Goal: Register for event/course

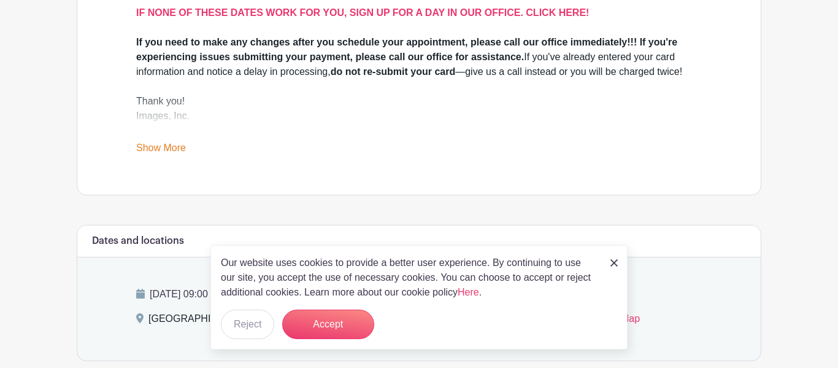
scroll to position [480, 0]
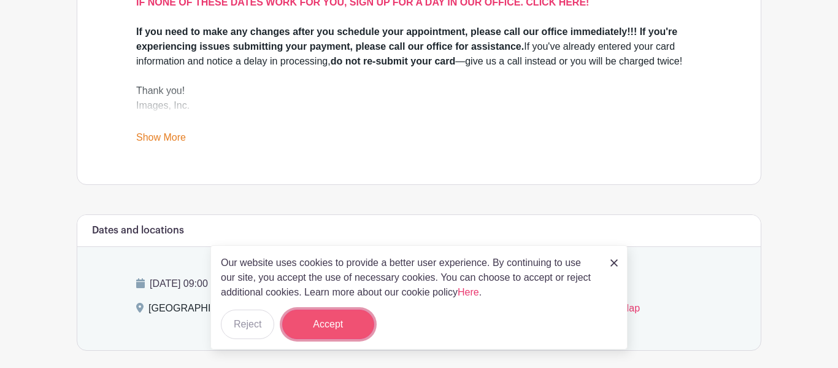
click at [315, 330] on button "Accept" at bounding box center [328, 323] width 92 height 29
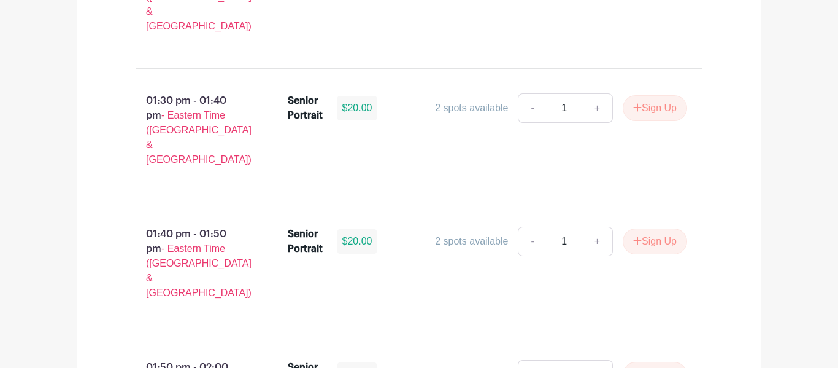
scroll to position [4435, 0]
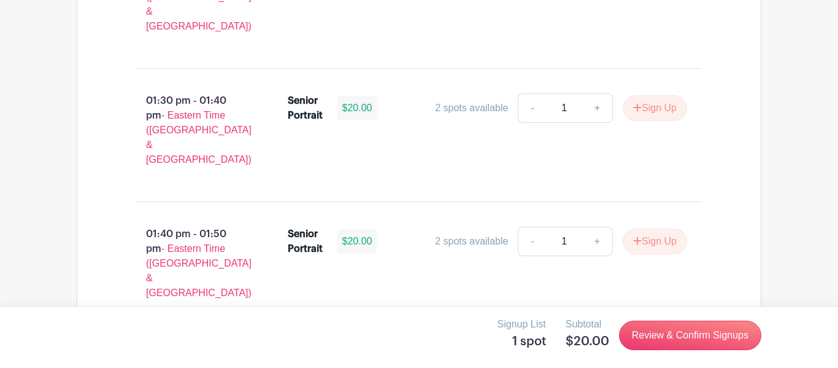
scroll to position [4436, 0]
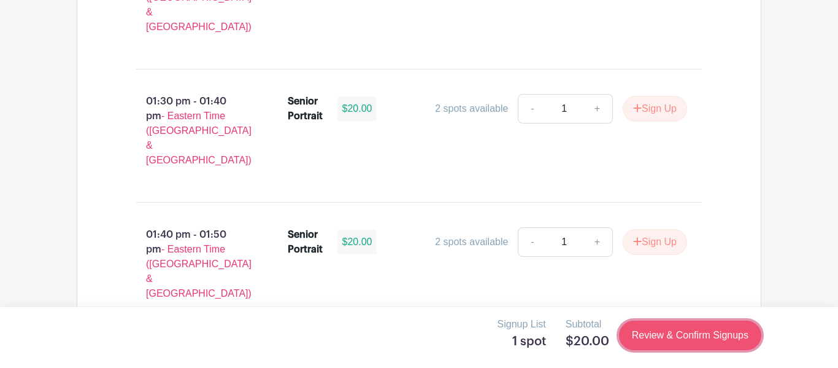
click at [678, 336] on link "Review & Confirm Signups" at bounding box center [690, 334] width 142 height 29
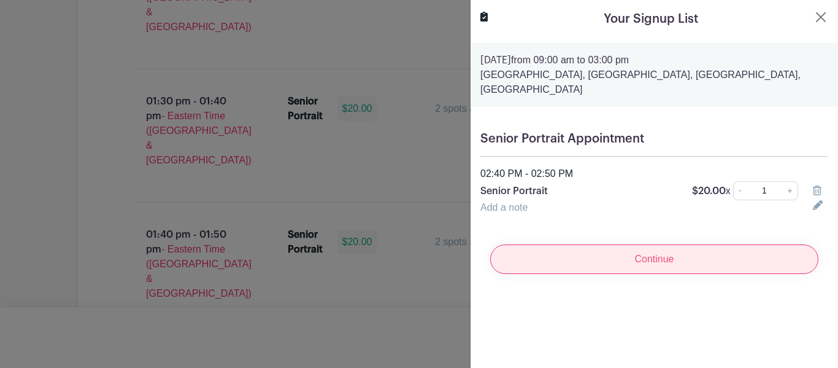
click at [718, 257] on input "Continue" at bounding box center [654, 258] width 328 height 29
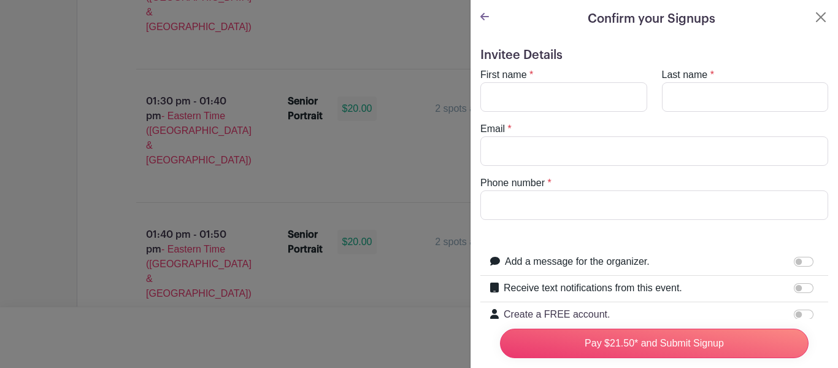
click at [482, 14] on icon at bounding box center [485, 17] width 9 height 10
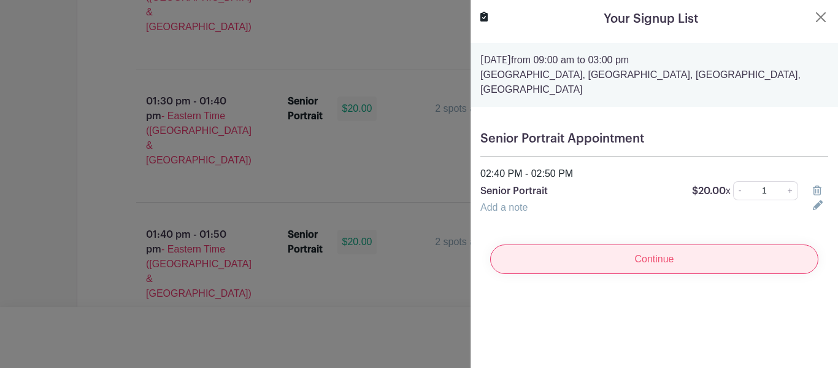
click at [632, 261] on input "Continue" at bounding box center [654, 258] width 328 height 29
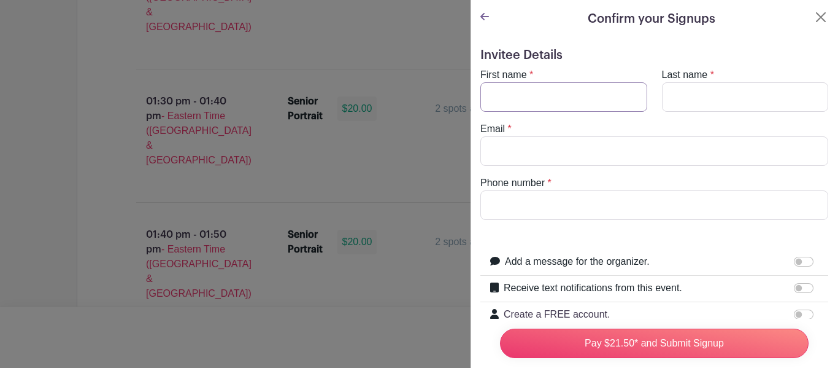
click at [563, 96] on input "First name" at bounding box center [564, 96] width 167 height 29
type input "[PERSON_NAME]"
click at [700, 105] on input "Last name" at bounding box center [745, 96] width 167 height 29
type input "[PERSON_NAME]"
click at [619, 154] on input "Email" at bounding box center [655, 150] width 348 height 29
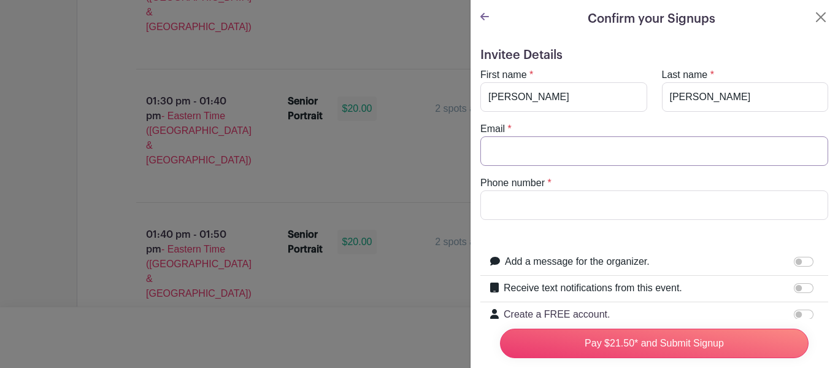
type input "[EMAIL_ADDRESS][DOMAIN_NAME]"
type input "8643237036"
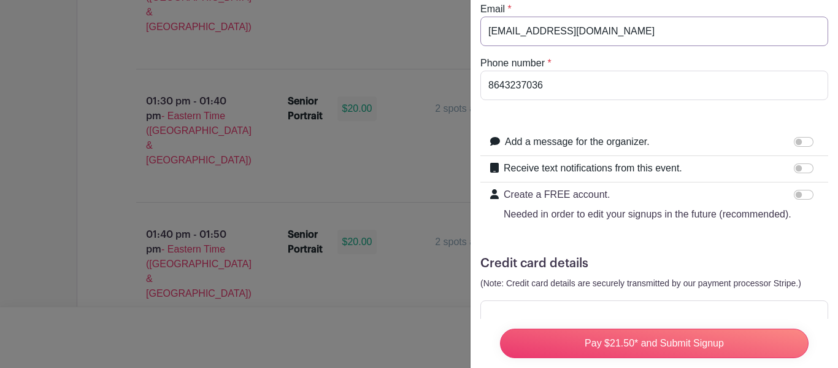
scroll to position [157, 0]
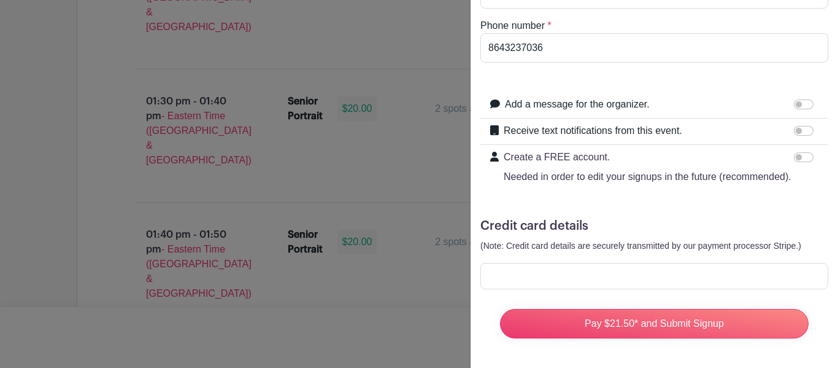
click at [205, 241] on div at bounding box center [419, 184] width 838 height 368
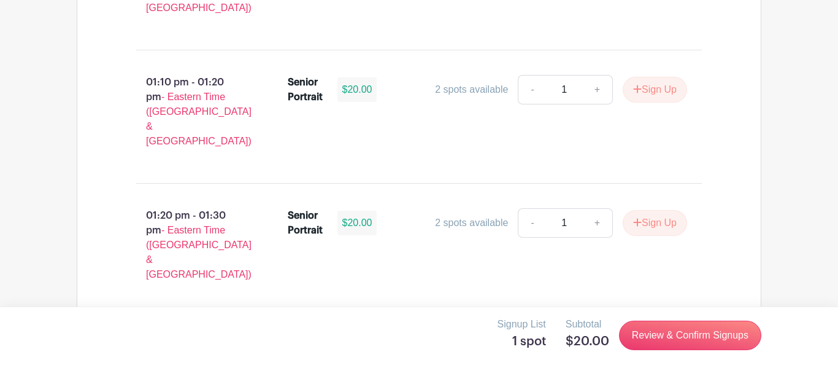
scroll to position [4436, 0]
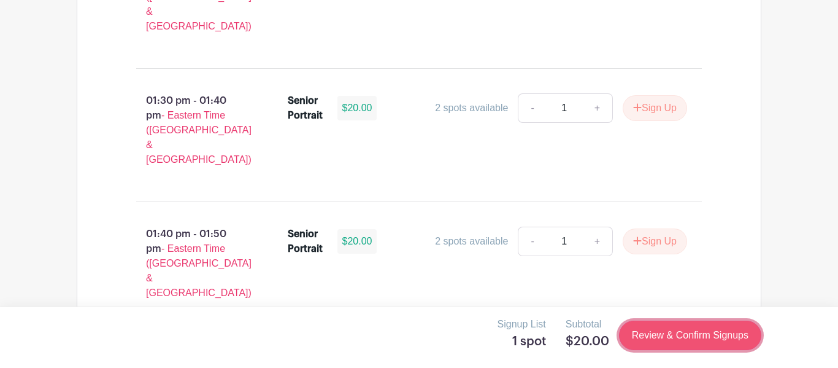
click at [708, 332] on link "Review & Confirm Signups" at bounding box center [690, 334] width 142 height 29
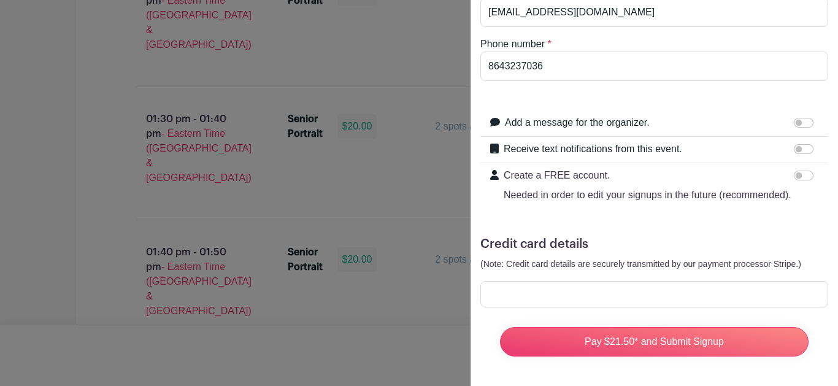
scroll to position [139, 0]
click at [51, 190] on div at bounding box center [419, 193] width 838 height 386
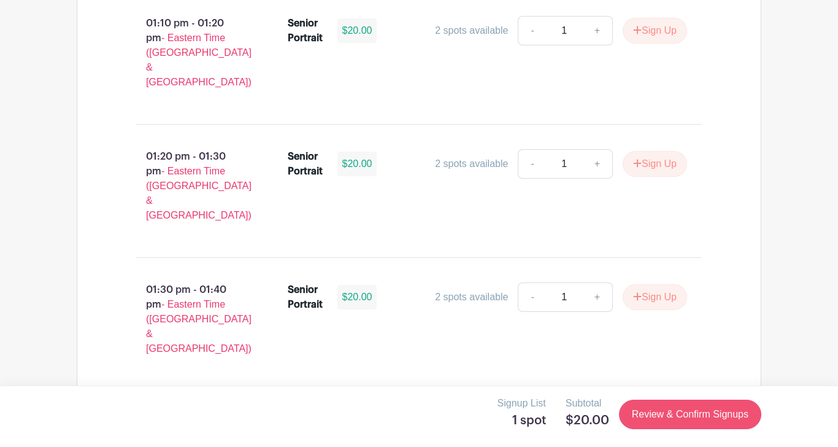
scroll to position [4248, 0]
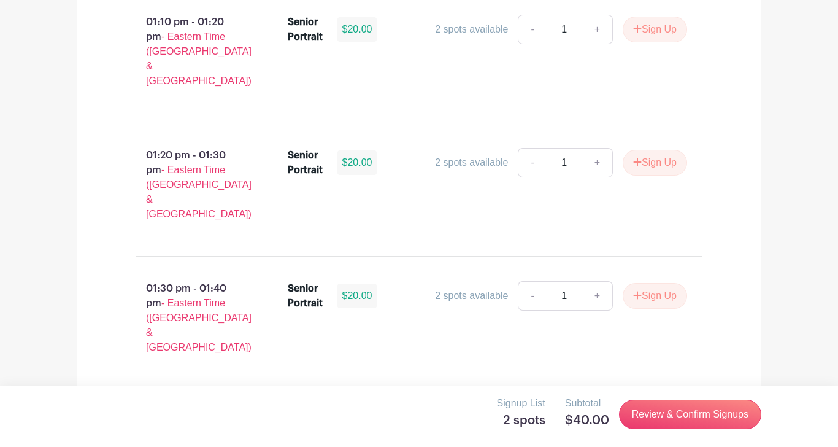
scroll to position [4238, 0]
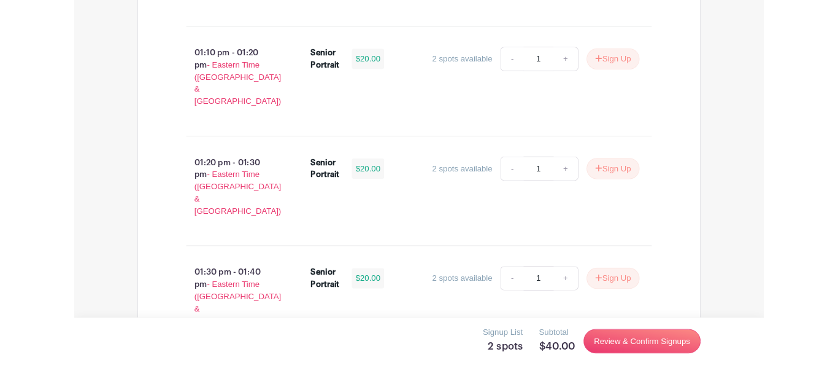
scroll to position [4210, 0]
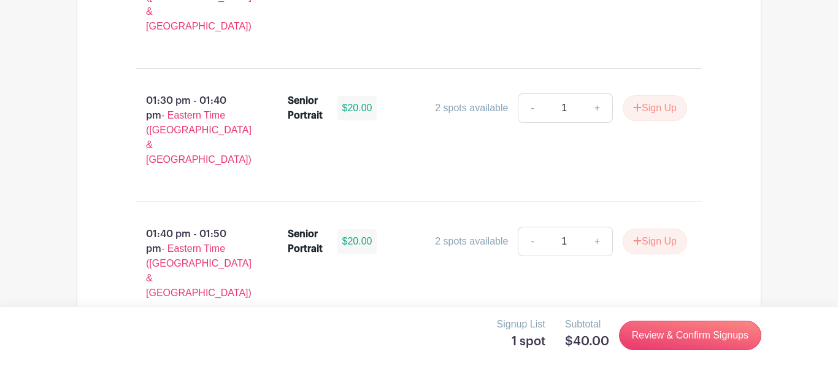
scroll to position [923, 0]
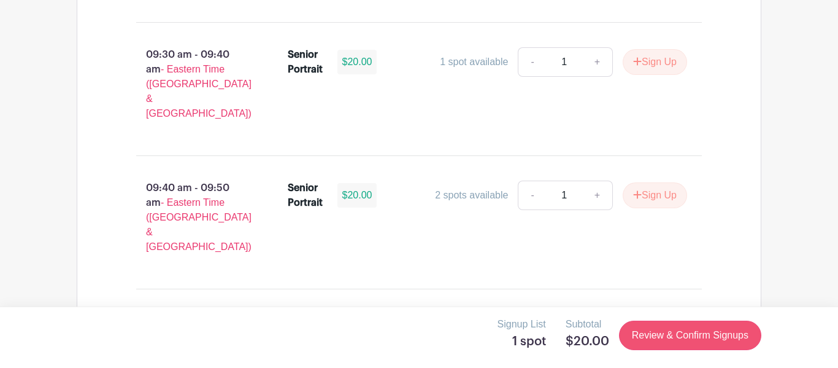
scroll to position [1294, 0]
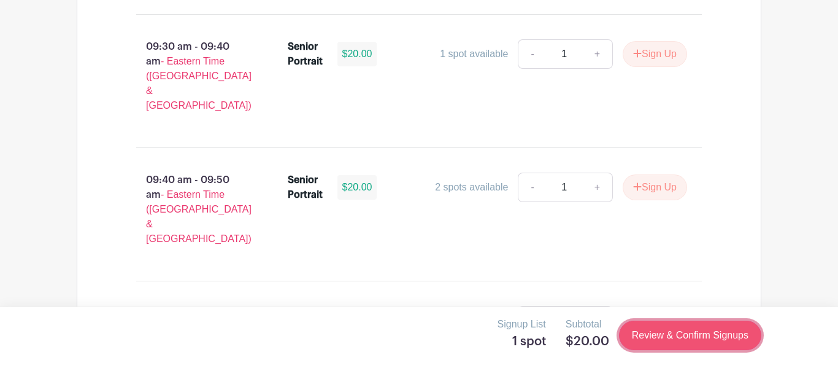
click at [649, 331] on link "Review & Confirm Signups" at bounding box center [690, 334] width 142 height 29
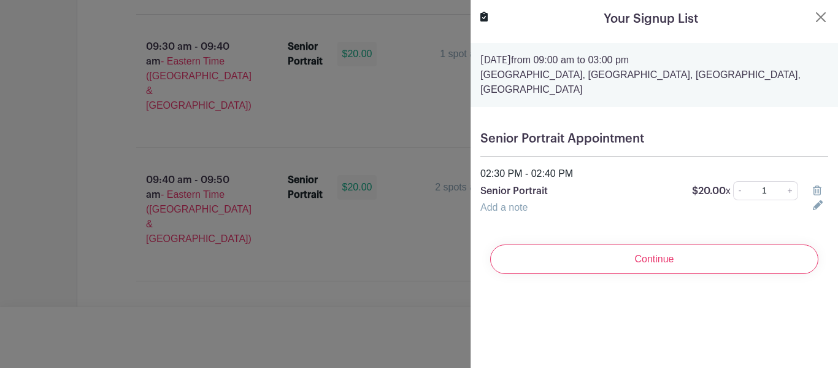
click at [601, 312] on div "Your Signup List [DATE] 09:00 am to 03:00 pm [GEOGRAPHIC_DATA], [GEOGRAPHIC_DAT…" at bounding box center [654, 184] width 368 height 368
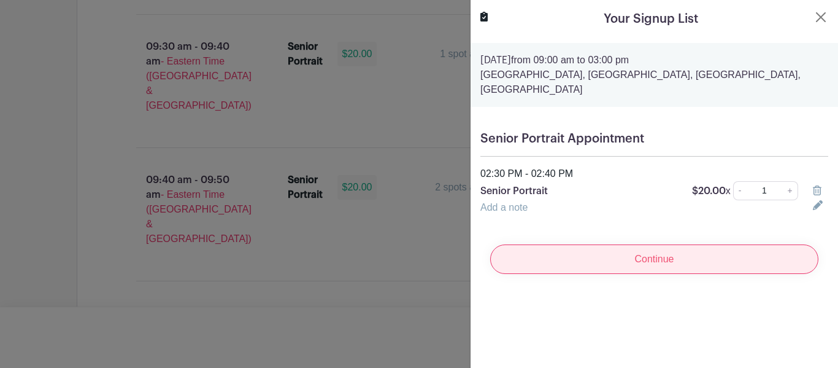
click at [647, 259] on input "Continue" at bounding box center [654, 258] width 328 height 29
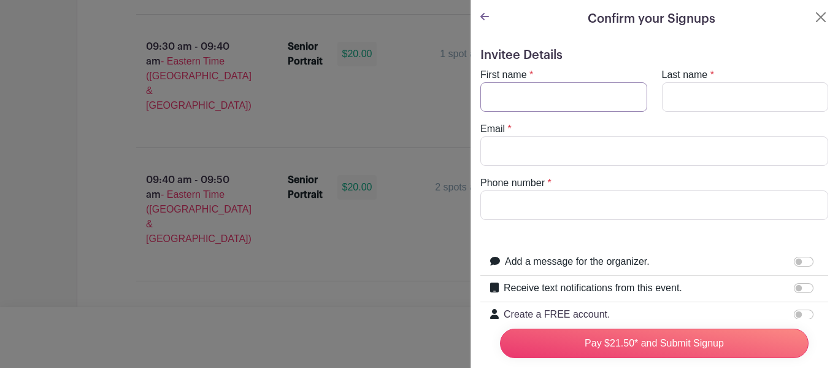
click at [600, 110] on input "First name" at bounding box center [564, 96] width 167 height 29
type input "[PERSON_NAME]"
click at [678, 89] on input "Last name" at bounding box center [745, 96] width 167 height 29
type input "[PERSON_NAME]"
click at [641, 153] on input "Email" at bounding box center [655, 150] width 348 height 29
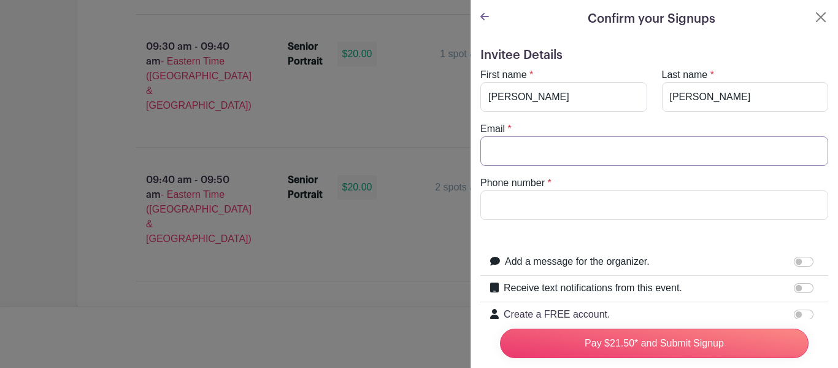
type input "[EMAIL_ADDRESS][DOMAIN_NAME]"
type input "8643237036"
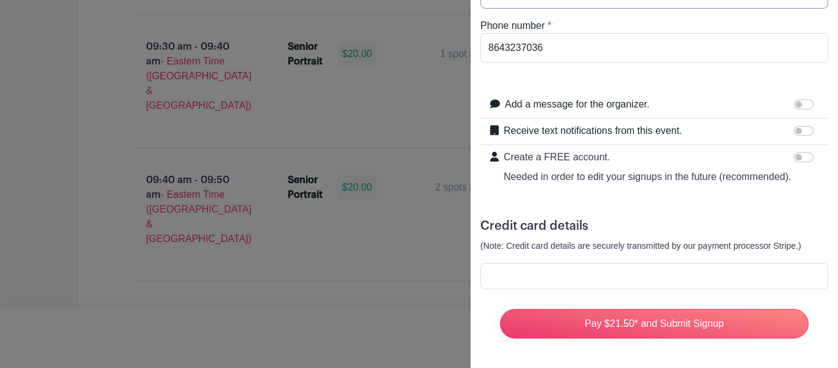
scroll to position [0, 0]
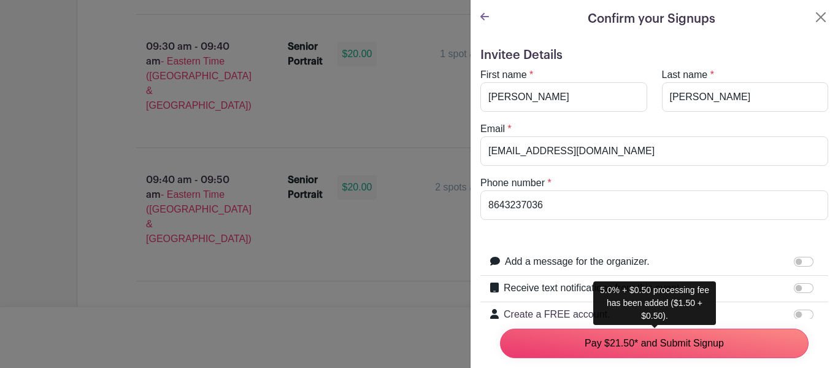
drag, startPoint x: 606, startPoint y: 343, endPoint x: 514, endPoint y: 143, distance: 220.5
click at [514, 143] on form "Invitee Details First name * [PERSON_NAME] Last name * [GEOGRAPHIC_DATA] Email …" at bounding box center [655, 276] width 348 height 457
click at [483, 12] on link at bounding box center [485, 17] width 9 height 10
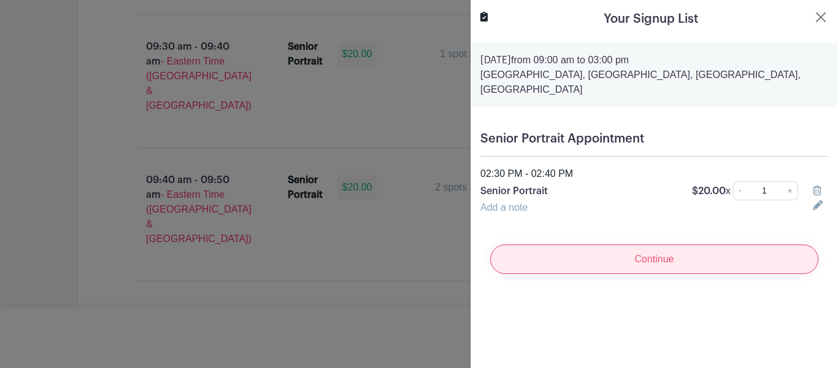
click at [625, 265] on input "Continue" at bounding box center [654, 258] width 328 height 29
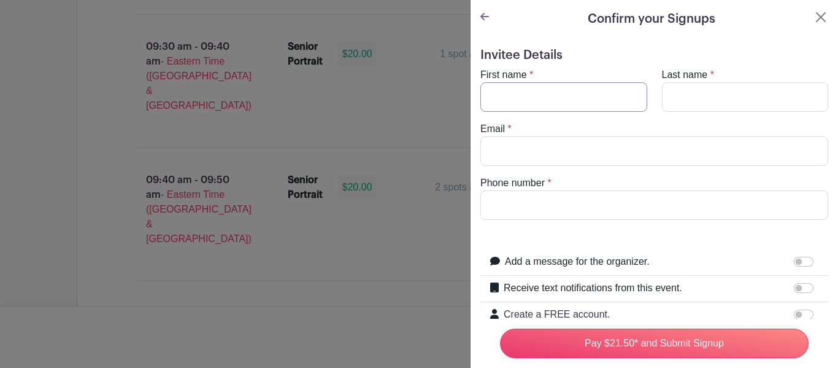
click at [536, 106] on input "First name" at bounding box center [564, 96] width 167 height 29
type input "[PERSON_NAME]"
click at [719, 91] on input "Last name" at bounding box center [745, 96] width 167 height 29
type input "[PERSON_NAME]"
click at [691, 161] on input "Email" at bounding box center [655, 150] width 348 height 29
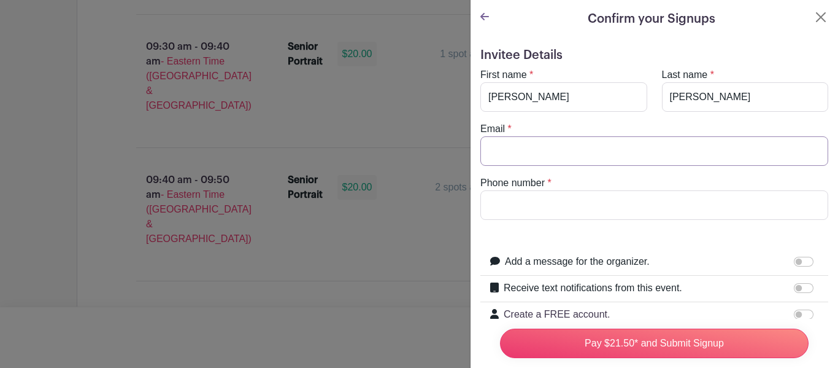
type input "[EMAIL_ADDRESS][DOMAIN_NAME]"
type input "8643237036"
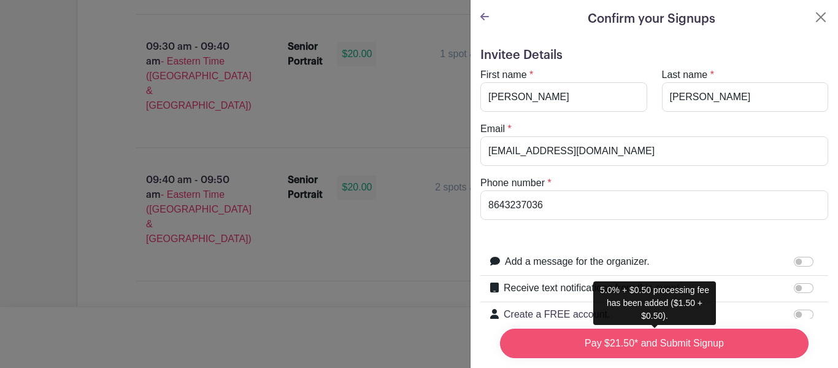
click at [638, 352] on input "Pay $21.50* and Submit Signup" at bounding box center [654, 342] width 309 height 29
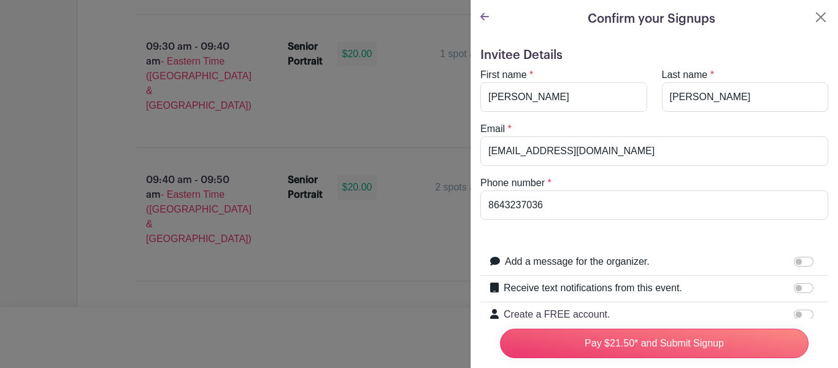
scroll to position [157, 0]
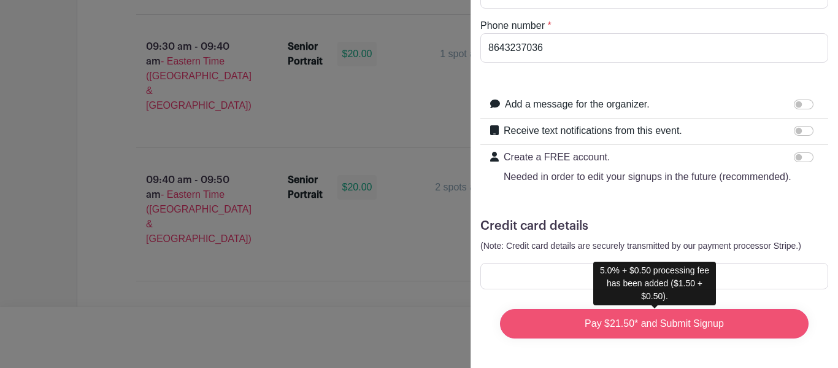
click at [624, 318] on input "Pay $21.50* and Submit Signup" at bounding box center [654, 323] width 309 height 29
click at [582, 328] on input "Pay $21.50* and Submit Signup" at bounding box center [654, 323] width 309 height 29
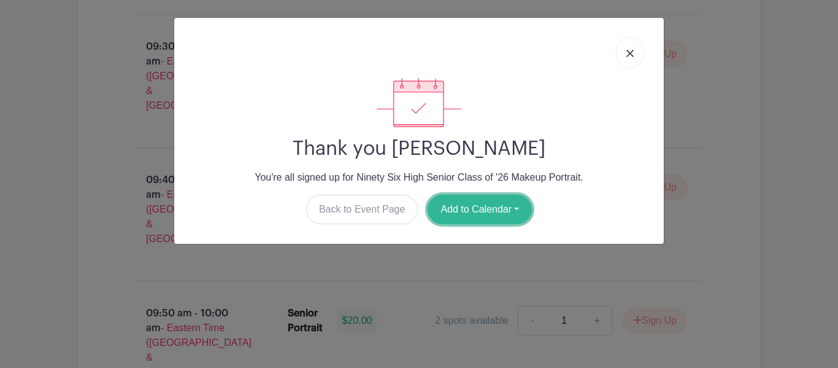
click at [454, 217] on button "Add to Calendar" at bounding box center [480, 209] width 104 height 29
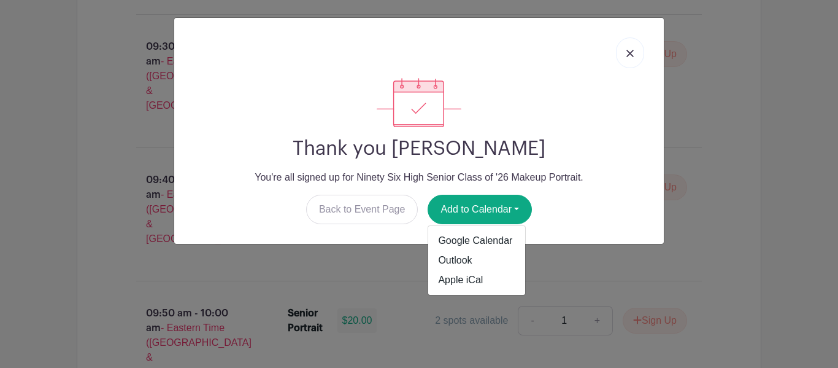
click at [570, 256] on div "Thank you [PERSON_NAME] You're all signed up for Ninety Six High Senior Class o…" at bounding box center [419, 184] width 838 height 368
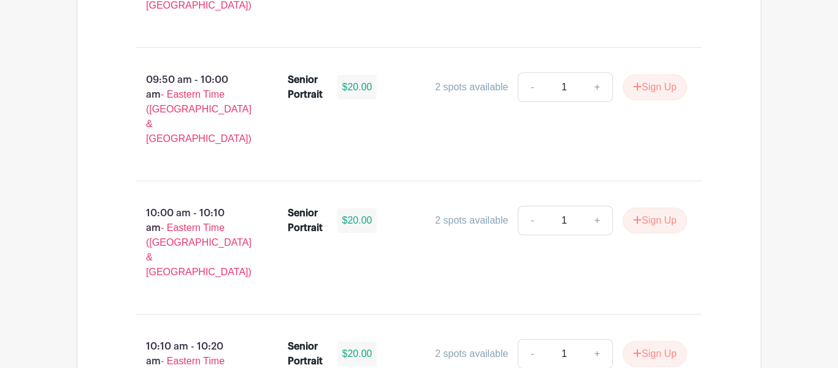
scroll to position [1533, 0]
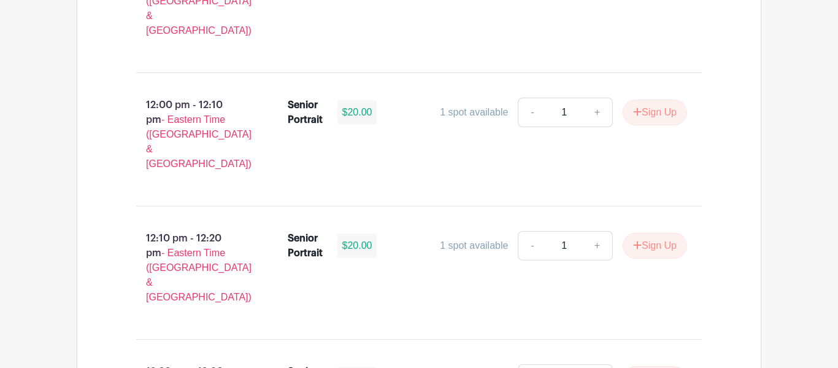
scroll to position [3230, 0]
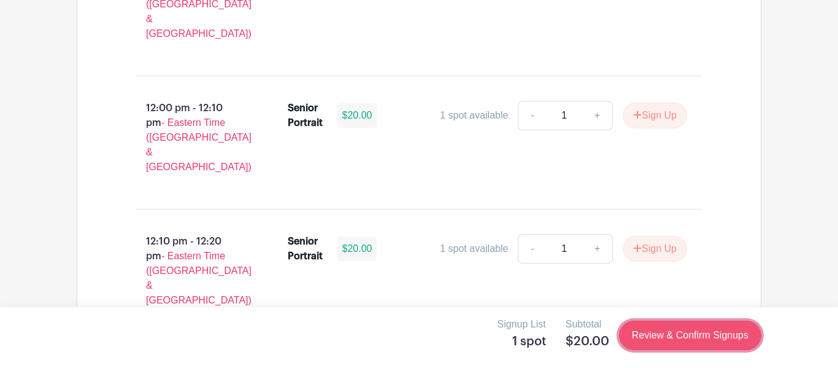
click at [650, 333] on link "Review & Confirm Signups" at bounding box center [690, 334] width 142 height 29
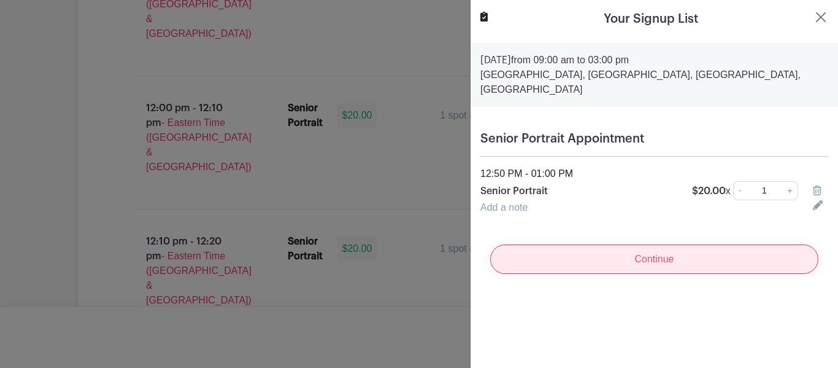
click at [697, 260] on input "Continue" at bounding box center [654, 258] width 328 height 29
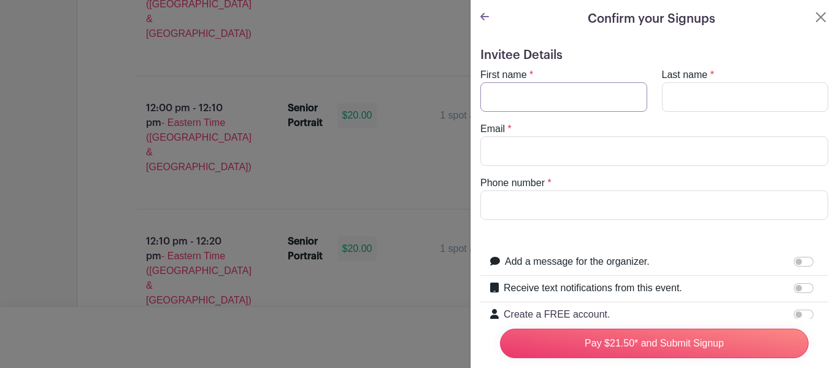
click at [503, 88] on input "First name" at bounding box center [564, 96] width 167 height 29
type input "a"
type input "cruze"
click at [687, 100] on input "Last name" at bounding box center [745, 96] width 167 height 29
type input "[PERSON_NAME]"
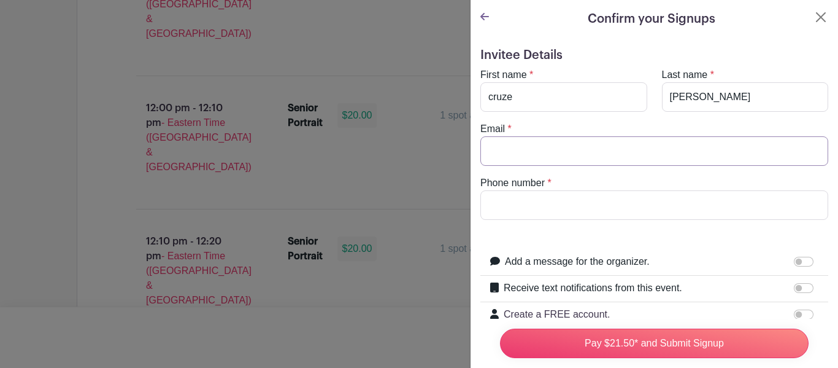
click at [586, 163] on input "Email" at bounding box center [655, 150] width 348 height 29
type input "[EMAIL_ADDRESS][DOMAIN_NAME]"
type input "8643237036"
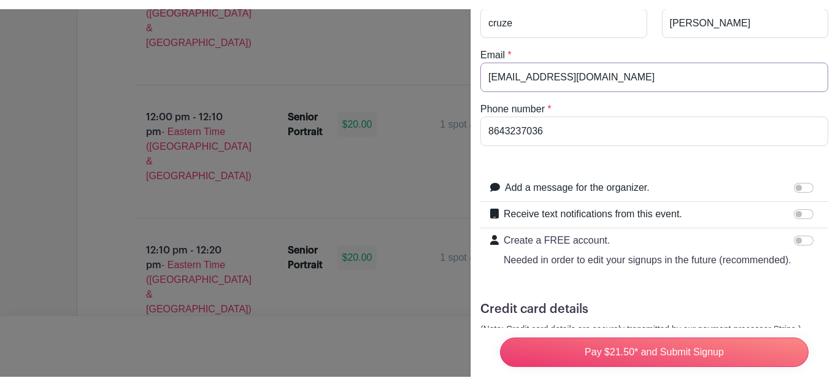
scroll to position [157, 0]
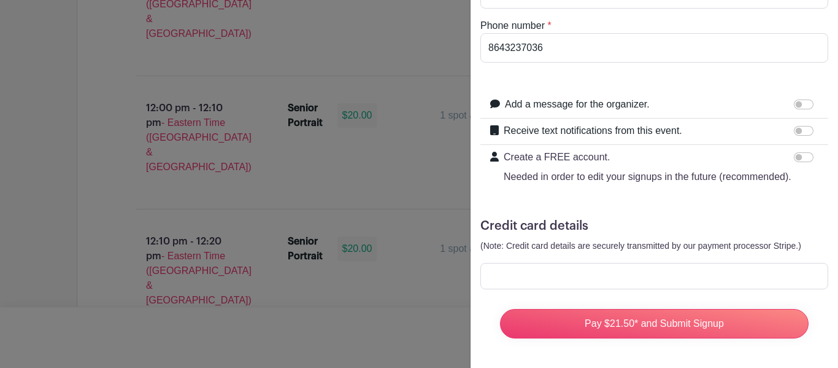
click at [563, 282] on div at bounding box center [655, 276] width 348 height 26
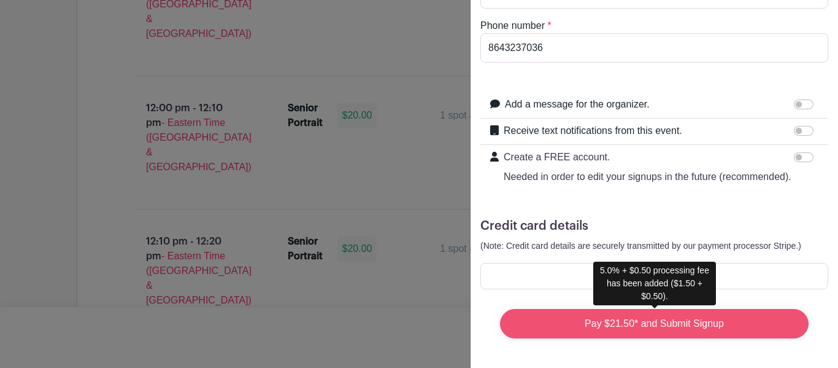
drag, startPoint x: 513, startPoint y: 328, endPoint x: 530, endPoint y: 319, distance: 19.5
click at [530, 319] on input "Pay $21.50* and Submit Signup" at bounding box center [654, 323] width 309 height 29
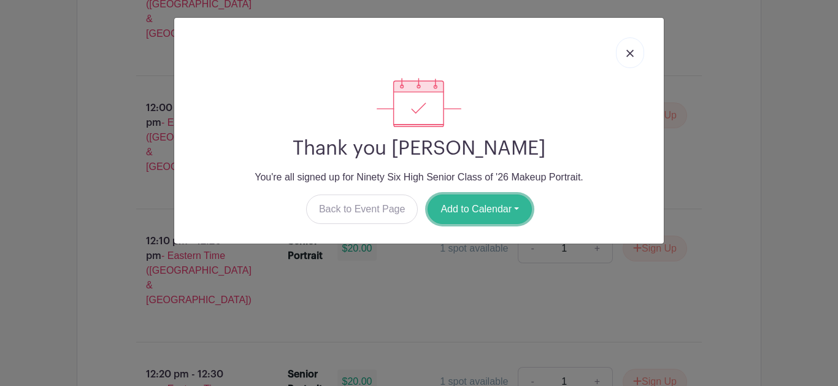
click at [497, 212] on button "Add to Calendar" at bounding box center [480, 209] width 104 height 29
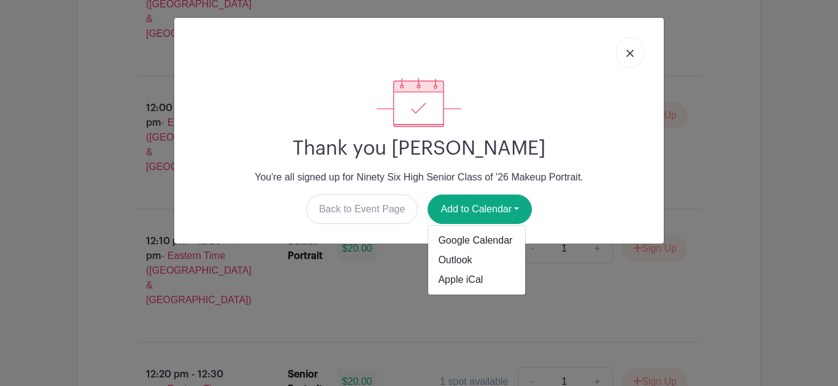
click at [687, 204] on div "Thank you [PERSON_NAME] You're all signed up for Ninety Six High Senior Class o…" at bounding box center [419, 193] width 838 height 386
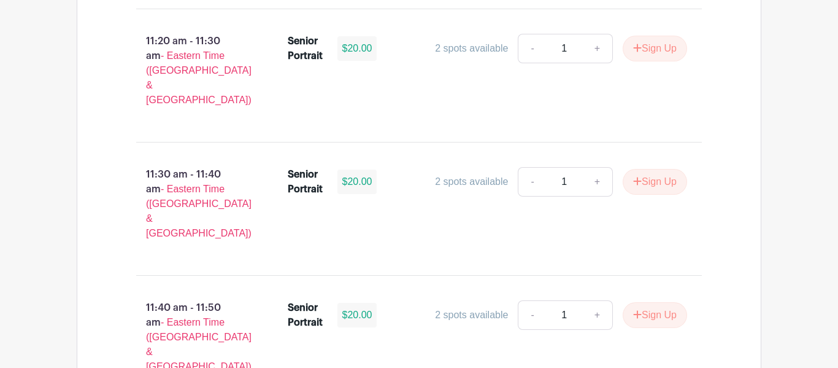
scroll to position [2764, 0]
click at [28, 214] on main "Log In Sign Up for Free Images Ninety Six High Senior Class of '26 Makeup Portr…" at bounding box center [419, 146] width 838 height 5820
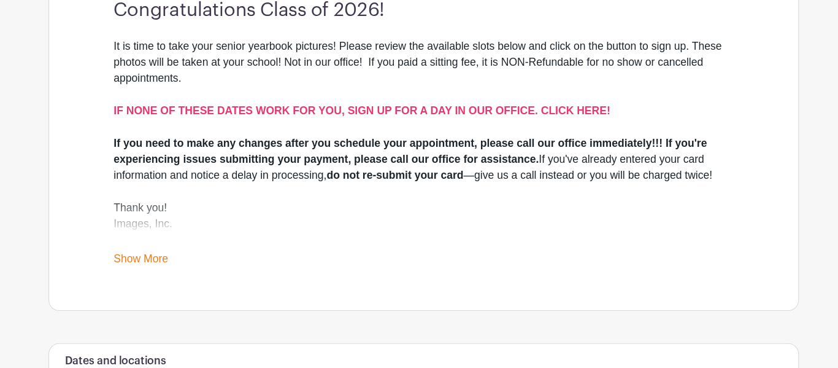
scroll to position [383, 0]
